Goal: Information Seeking & Learning: Check status

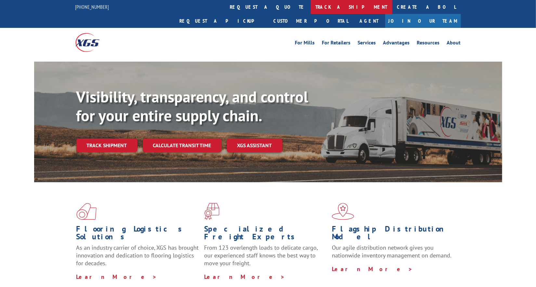
click at [311, 8] on link "track a shipment" at bounding box center [352, 7] width 82 height 14
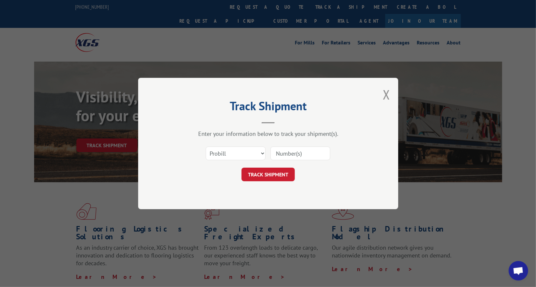
click at [299, 152] on input at bounding box center [300, 154] width 60 height 14
paste input "17607470"
type input "17607470"
click at [287, 171] on button "TRACK SHIPMENT" at bounding box center [267, 175] width 53 height 14
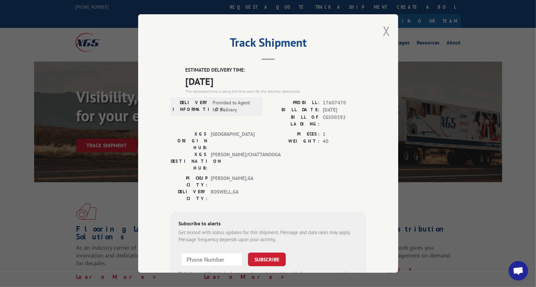
click at [383, 29] on button "Close modal" at bounding box center [386, 30] width 7 height 17
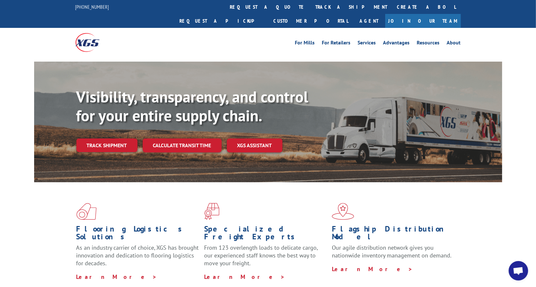
click at [311, 9] on link "track a shipment" at bounding box center [352, 7] width 82 height 14
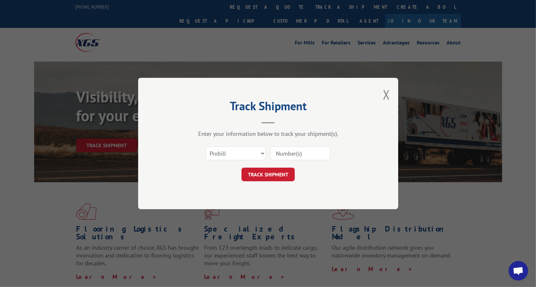
click at [286, 150] on input at bounding box center [300, 154] width 60 height 14
paste input "17607507"
type input "17607507"
click at [283, 168] on button "TRACK SHIPMENT" at bounding box center [267, 175] width 53 height 14
